Goal: Information Seeking & Learning: Find contact information

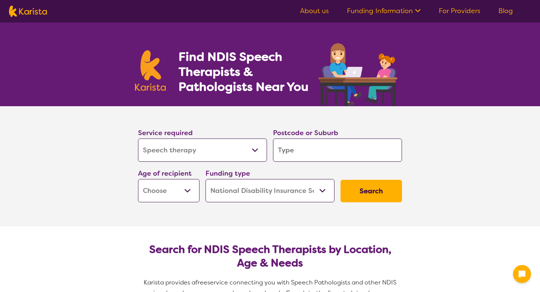
select select "Speech therapy"
select select "NDIS"
select select "Speech therapy"
select select "NDIS"
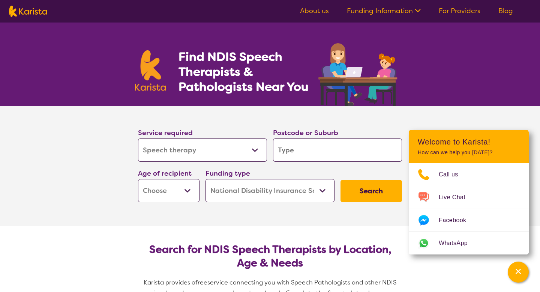
click at [225, 148] on select "Allied Health Assistant Assessment ([MEDICAL_DATA] or [MEDICAL_DATA]) Behaviour…" at bounding box center [202, 149] width 129 height 23
click at [138, 138] on select "Allied Health Assistant Assessment ([MEDICAL_DATA] or [MEDICAL_DATA]) Behaviour…" at bounding box center [202, 149] width 129 height 23
click at [321, 150] on input "search" at bounding box center [337, 149] width 129 height 23
type input "4"
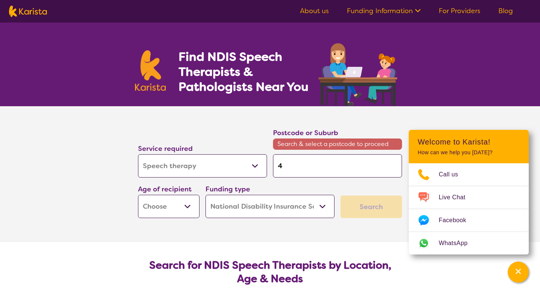
type input "43"
type input "434"
type input "4342"
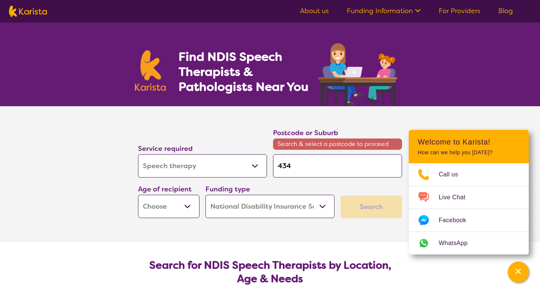
type input "4342"
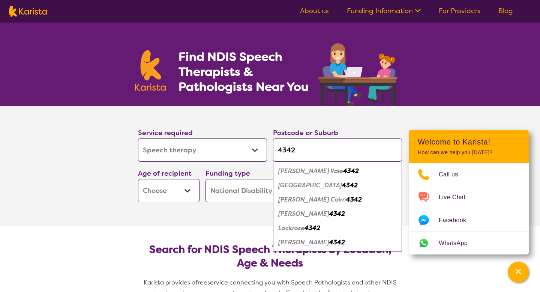
type input "4342"
click at [304, 227] on em "Lockrose" at bounding box center [291, 228] width 26 height 8
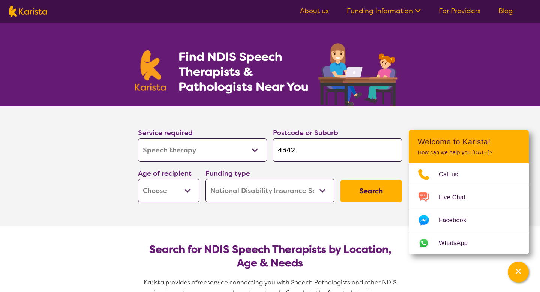
click at [191, 191] on select "Early Childhood - 0 to 9 Child - 10 to 11 Adolescent - 12 to 17 Adult - 18 to 6…" at bounding box center [168, 190] width 61 height 23
select select "EC"
click at [138, 179] on select "Early Childhood - 0 to 9 Child - 10 to 11 Adolescent - 12 to 17 Adult - 18 to 6…" at bounding box center [168, 190] width 61 height 23
select select "EC"
click at [280, 191] on select "Home Care Package (HCP) National Disability Insurance Scheme (NDIS) I don't know" at bounding box center [269, 190] width 129 height 23
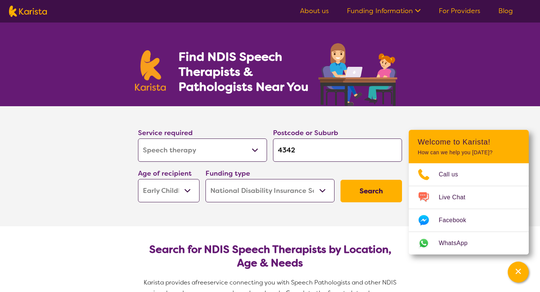
select select "i-don-t-know"
click at [205, 179] on select "Home Care Package (HCP) National Disability Insurance Scheme (NDIS) I don't know" at bounding box center [269, 190] width 129 height 23
select select "i-don-t-know"
click at [372, 191] on button "Search" at bounding box center [370, 191] width 61 height 22
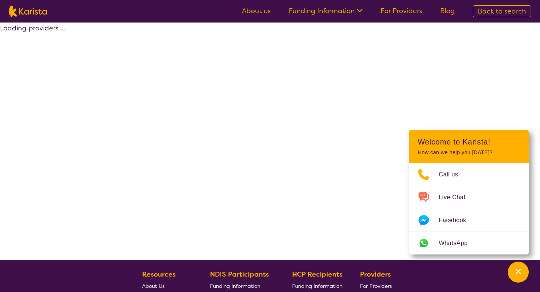
select select "Speech therapy"
select select "EC"
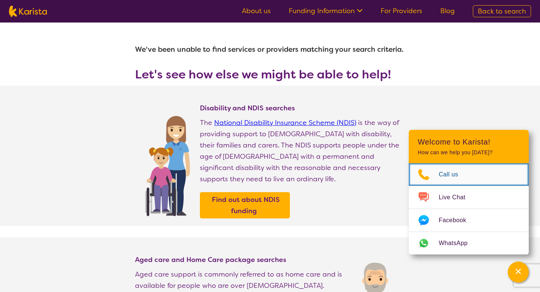
click at [449, 173] on span "Call us" at bounding box center [453, 174] width 28 height 11
select select "Speech therapy"
select select "EC"
select select "NDIS"
select select "Speech therapy"
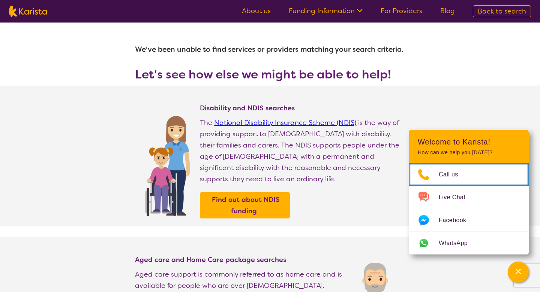
select select "EC"
select select "NDIS"
